Goal: Find specific page/section: Find specific page/section

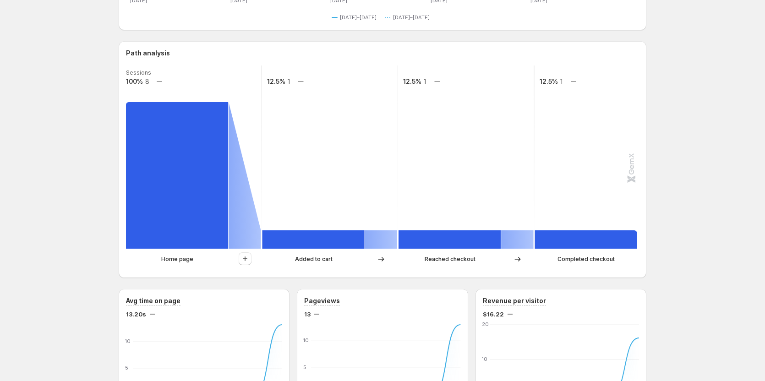
scroll to position [229, 0]
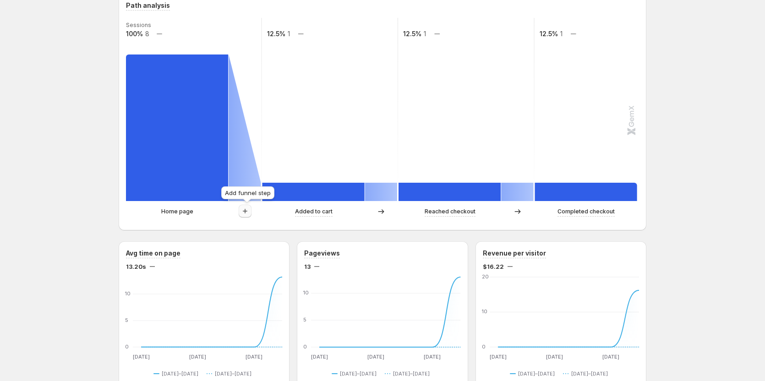
click at [249, 213] on icon "button" at bounding box center [245, 211] width 9 height 9
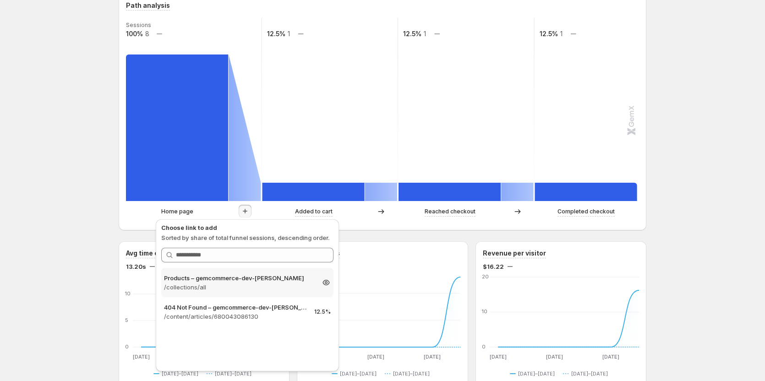
click at [232, 287] on p "/collections/all" at bounding box center [239, 287] width 150 height 9
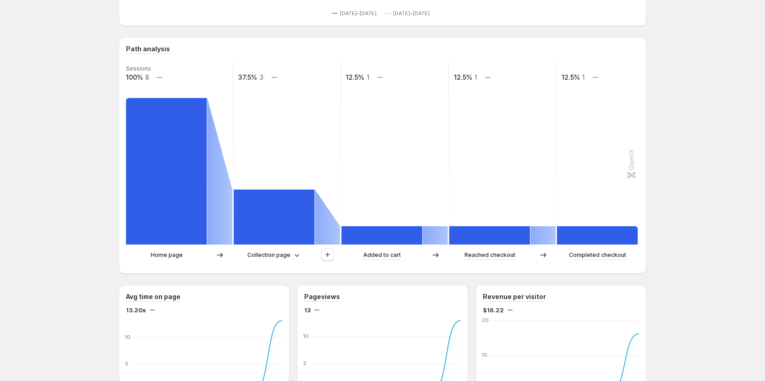
scroll to position [275, 0]
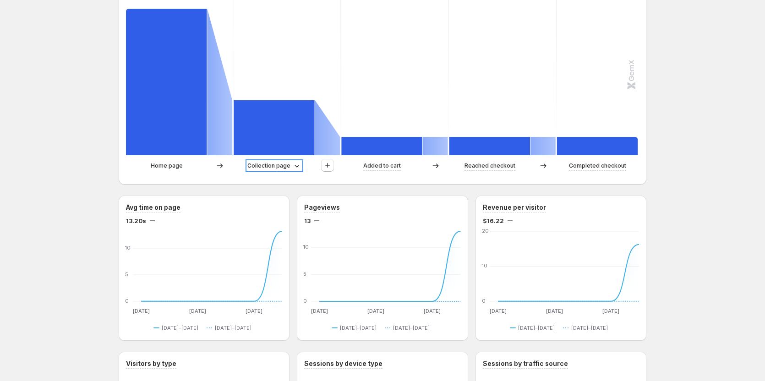
click at [280, 170] on p "Collection page" at bounding box center [269, 165] width 43 height 9
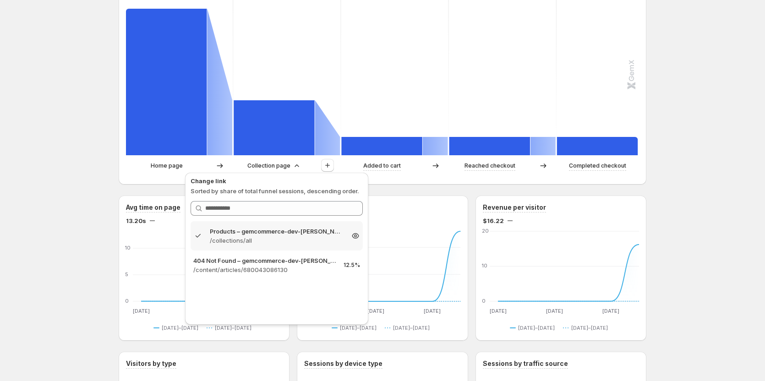
click at [267, 239] on p "/collections/all" at bounding box center [277, 240] width 134 height 9
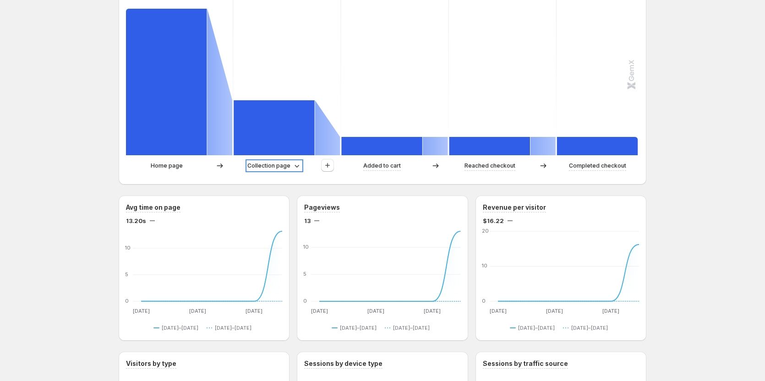
click at [264, 169] on p "Collection page" at bounding box center [269, 165] width 43 height 9
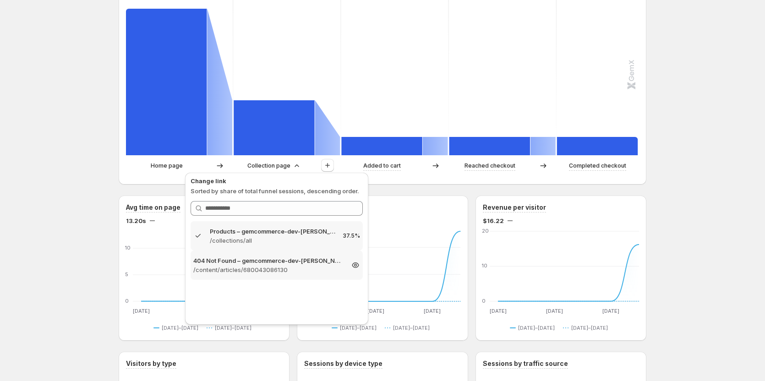
click at [243, 266] on p "/content/articles/680043086130" at bounding box center [268, 269] width 150 height 9
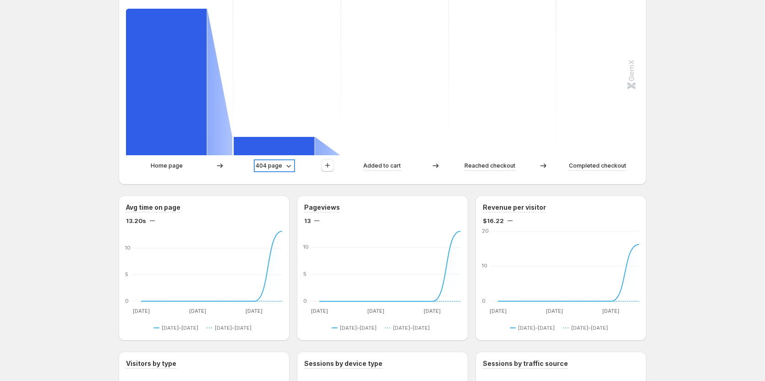
click at [265, 165] on p "404 page" at bounding box center [269, 165] width 27 height 9
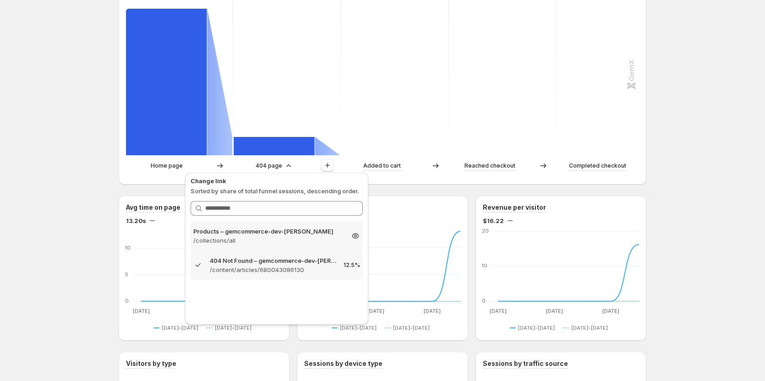
click at [253, 238] on p "/collections/all" at bounding box center [268, 240] width 150 height 9
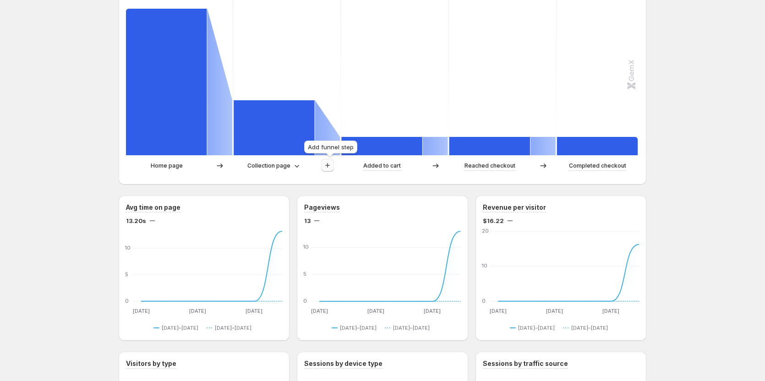
click at [332, 164] on icon "button" at bounding box center [327, 165] width 9 height 9
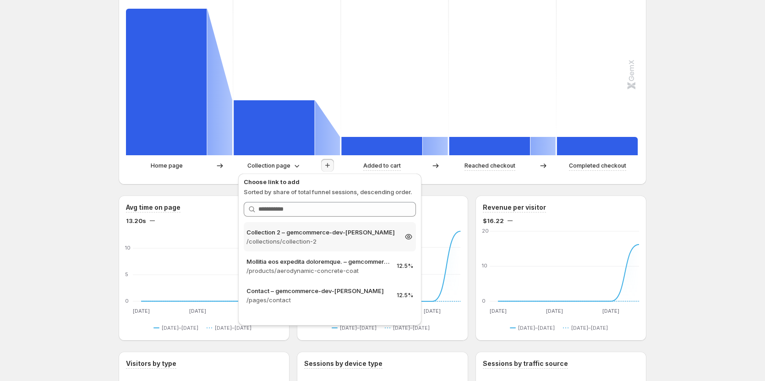
click at [297, 246] on p "/collections/collection-2" at bounding box center [322, 241] width 150 height 9
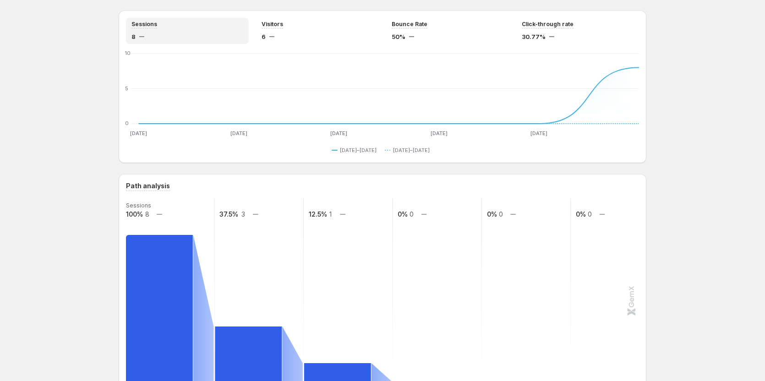
scroll to position [138, 0]
